Goal: Check status: Check status

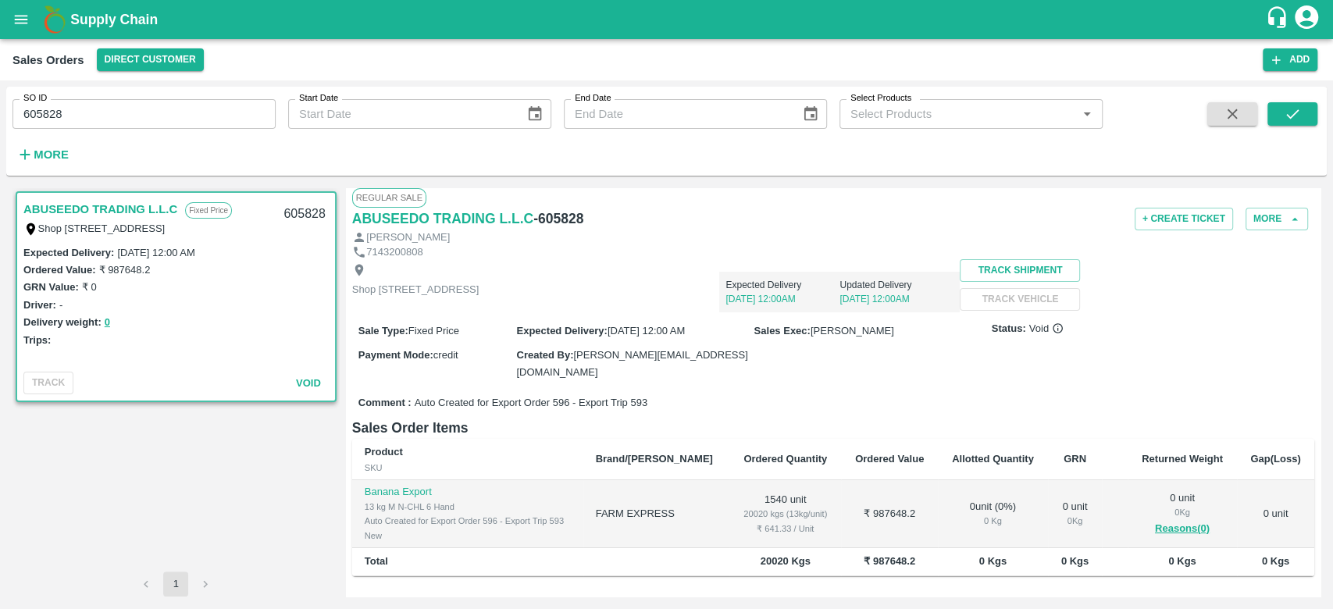
scroll to position [7, 0]
click at [1054, 333] on icon at bounding box center [1058, 328] width 12 height 12
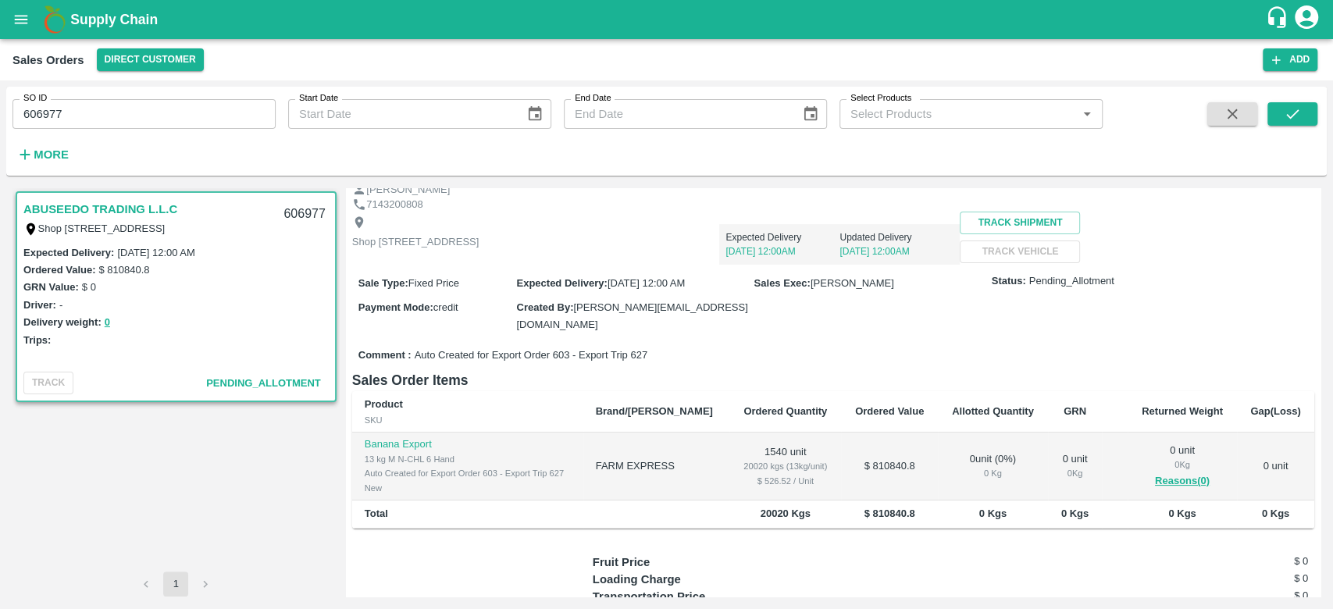
scroll to position [75, 0]
